Goal: Transaction & Acquisition: Obtain resource

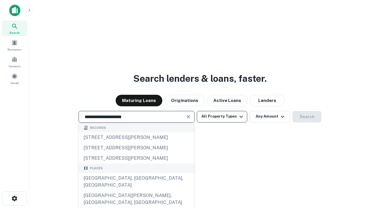
click at [136, 191] on div "Santa Monica, CA, USA" at bounding box center [136, 181] width 115 height 17
click at [222, 117] on button "All Property Types" at bounding box center [222, 117] width 50 height 12
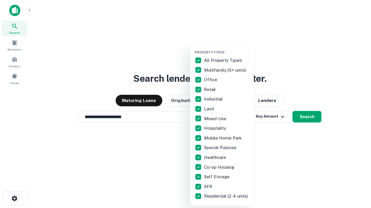
type input "**********"
click at [226, 49] on button "button" at bounding box center [227, 49] width 64 height 0
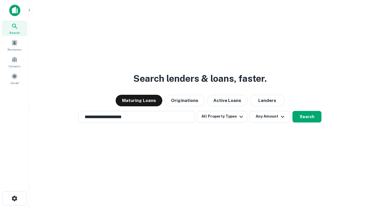
scroll to position [9, 0]
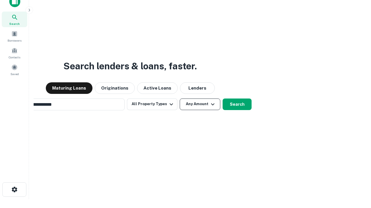
click at [179, 99] on button "Any Amount" at bounding box center [199, 105] width 41 height 12
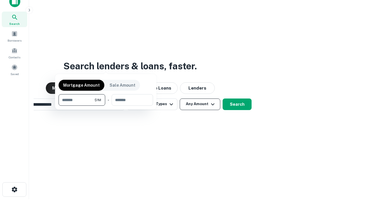
scroll to position [9, 0]
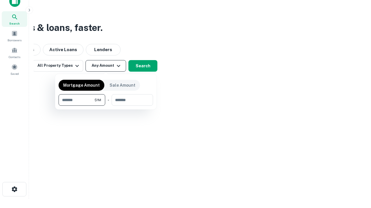
type input "*******"
click at [106, 106] on button "button" at bounding box center [105, 106] width 94 height 0
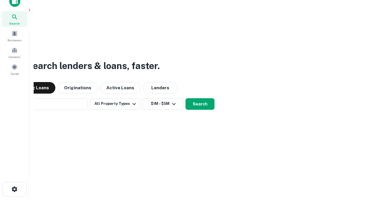
scroll to position [9, 0]
click at [185, 99] on button "Search" at bounding box center [199, 105] width 29 height 12
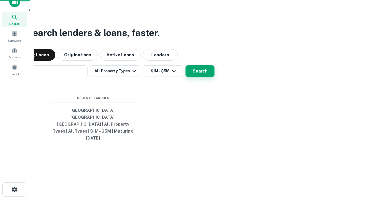
scroll to position [9, 0]
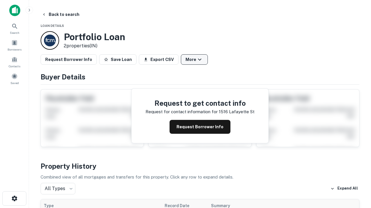
click at [194, 60] on button "More" at bounding box center [194, 59] width 27 height 10
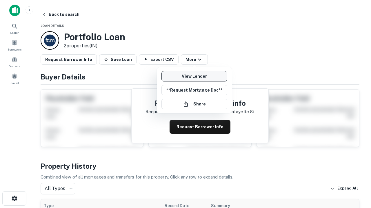
click at [194, 76] on link "View Lender" at bounding box center [194, 76] width 66 height 10
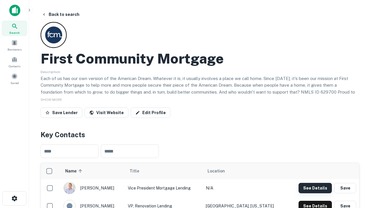
click at [315, 188] on button "See Details" at bounding box center [314, 188] width 33 height 10
click at [14, 199] on icon "button" at bounding box center [14, 198] width 7 height 7
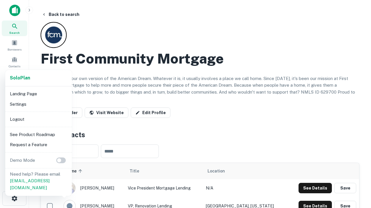
click at [38, 119] on li "Logout" at bounding box center [39, 119] width 62 height 10
